Goal: Task Accomplishment & Management: Manage account settings

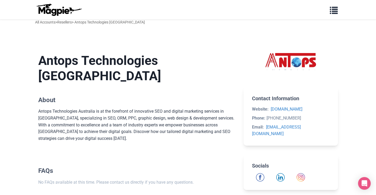
scroll to position [22, 0]
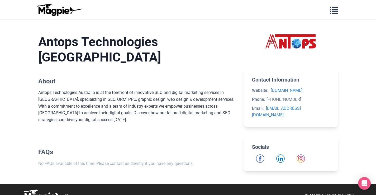
click at [43, 189] on img at bounding box center [45, 195] width 48 height 13
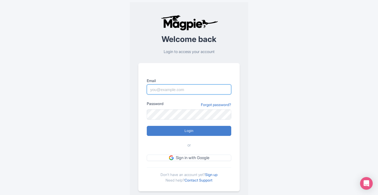
type input "antops@djpranav.com"
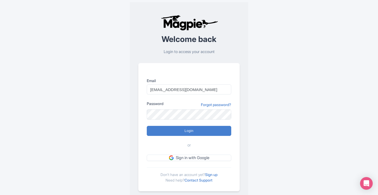
click at [213, 175] on link "Sign up" at bounding box center [211, 175] width 12 height 4
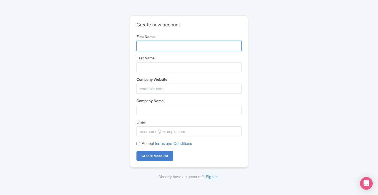
click at [153, 46] on input "First Name" at bounding box center [189, 46] width 105 height 10
paste input "WA Tiling And Renovations"
drag, startPoint x: 180, startPoint y: 46, endPoint x: 157, endPoint y: 46, distance: 23.2
click at [157, 46] on input "WA Tiling And Renovations" at bounding box center [189, 46] width 105 height 10
type input "WA Tiling"
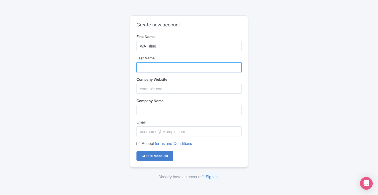
click at [159, 68] on input "Last Name" at bounding box center [189, 67] width 105 height 10
paste input "And Renovations"
type input "And Renovations"
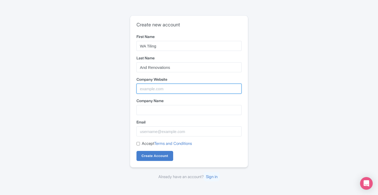
click at [165, 91] on input "Company Website" at bounding box center [189, 89] width 105 height 10
paste input "https://watilingandrenovations.com.au/services/tiling-perth/"
type input "https://watilingandrenovations.com.au/services/tiling-perth/"
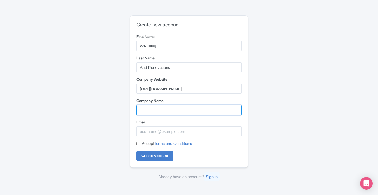
click at [156, 111] on input "Company Name" at bounding box center [189, 110] width 105 height 10
paste input "WA Tiling And Renovations"
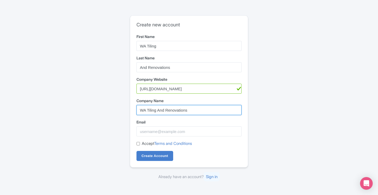
type input "WA Tiling And Renovations"
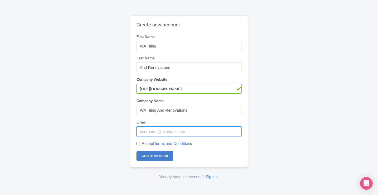
drag, startPoint x: 157, startPoint y: 131, endPoint x: 160, endPoint y: 129, distance: 3.4
click at [157, 131] on input "Email" at bounding box center [189, 132] width 105 height 10
paste input "[EMAIL_ADDRESS][DOMAIN_NAME]"
type input "[EMAIL_ADDRESS][DOMAIN_NAME]"
click at [139, 145] on input "Accept Terms and Conditions" at bounding box center [138, 143] width 3 height 3
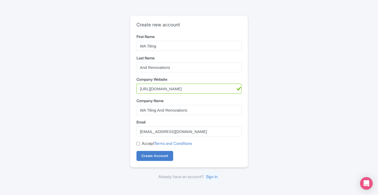
checkbox input "true"
click at [161, 156] on input "Create Account" at bounding box center [155, 156] width 37 height 10
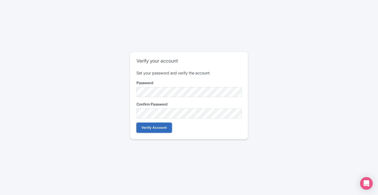
click at [159, 129] on input "Verify Account" at bounding box center [154, 128] width 35 height 10
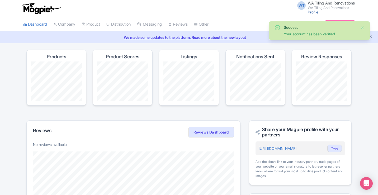
click at [312, 12] on link "Profile" at bounding box center [313, 12] width 11 height 4
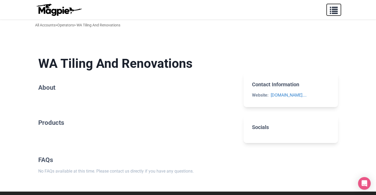
click at [332, 10] on span "button" at bounding box center [334, 9] width 8 height 8
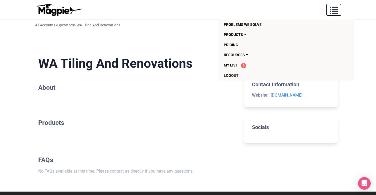
scroll to position [19, 0]
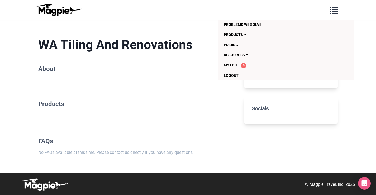
click at [81, 81] on section "WA Tiling And Renovations About" at bounding box center [136, 56] width 197 height 54
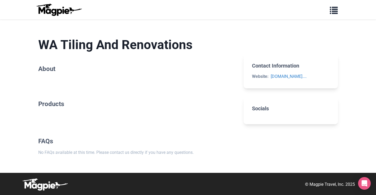
click at [141, 83] on section "WA Tiling And Renovations About" at bounding box center [136, 56] width 197 height 54
click at [143, 83] on section "WA Tiling And Renovations About" at bounding box center [136, 56] width 197 height 54
click at [334, 13] on span "button" at bounding box center [334, 9] width 8 height 8
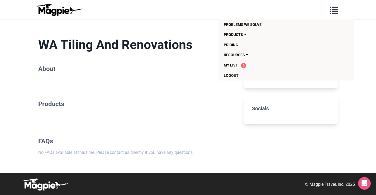
click at [55, 11] on img at bounding box center [59, 9] width 48 height 13
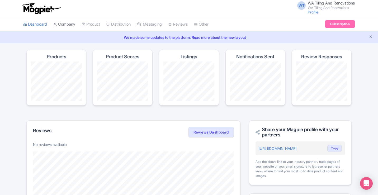
click at [68, 26] on link "Company" at bounding box center [64, 24] width 22 height 15
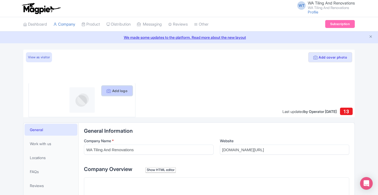
click at [112, 91] on button "Add logo" at bounding box center [117, 91] width 31 height 10
click at [120, 89] on button "Add logo" at bounding box center [117, 91] width 31 height 10
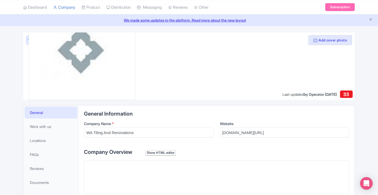
scroll to position [106, 0]
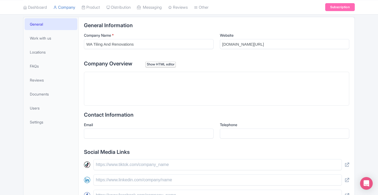
click at [170, 85] on trix-editor at bounding box center [217, 89] width 266 height 34
paste trix-editor "<div>WA Tiling and Renovations is a proudly [DEMOGRAPHIC_DATA] family-owned bus…"
type trix-editor "<div>WA Tiling and Renovations is a proudly Western Australian family-owned bus…"
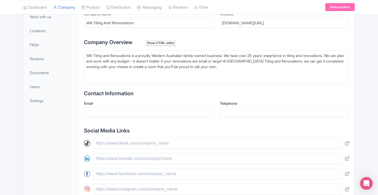
scroll to position [159, 0]
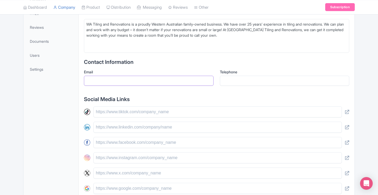
click at [122, 83] on input "Email" at bounding box center [149, 81] width 130 height 10
paste input "[EMAIL_ADDRESS][DOMAIN_NAME]"
type input "[EMAIL_ADDRESS][DOMAIN_NAME]"
click at [233, 80] on input "Telephone" at bounding box center [285, 81] width 130 height 10
paste input "0426246352"
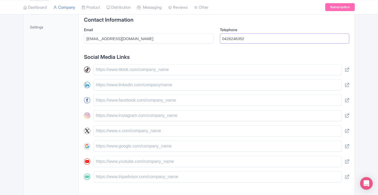
scroll to position [211, 0]
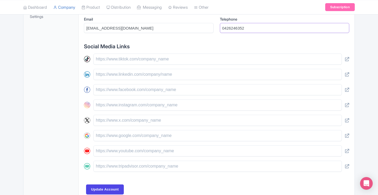
type input "0426246352"
click at [132, 88] on input "text" at bounding box center [218, 89] width 249 height 11
paste input "[URL][DOMAIN_NAME]"
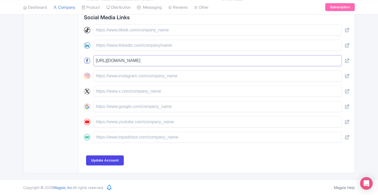
scroll to position [241, 0]
type input "[URL][DOMAIN_NAME]"
click at [106, 161] on input "Update Account" at bounding box center [105, 160] width 38 height 10
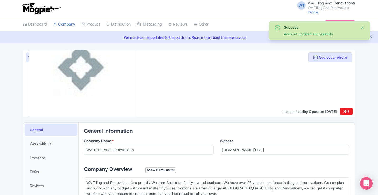
click at [362, 26] on button "Close" at bounding box center [363, 28] width 4 height 6
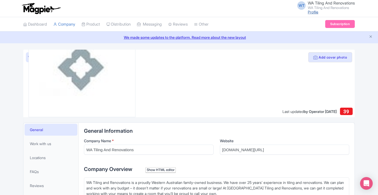
click at [308, 11] on link "Profile" at bounding box center [313, 12] width 11 height 4
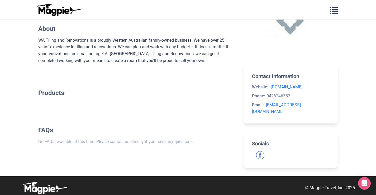
scroll to position [62, 0]
